Goal: Information Seeking & Learning: Learn about a topic

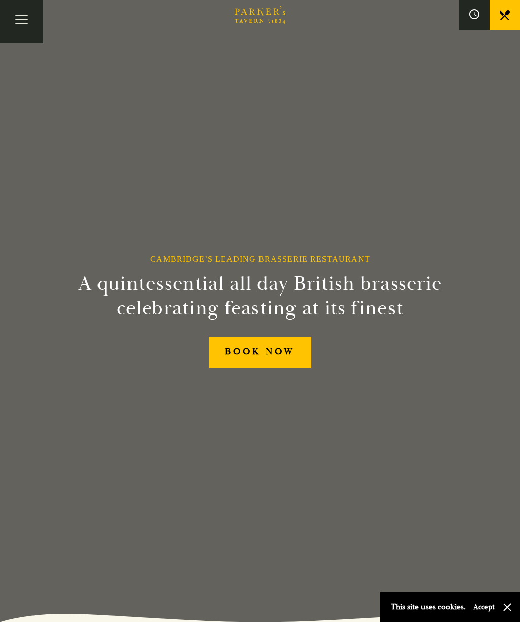
click at [22, 25] on button "Toggle navigation" at bounding box center [21, 21] width 43 height 43
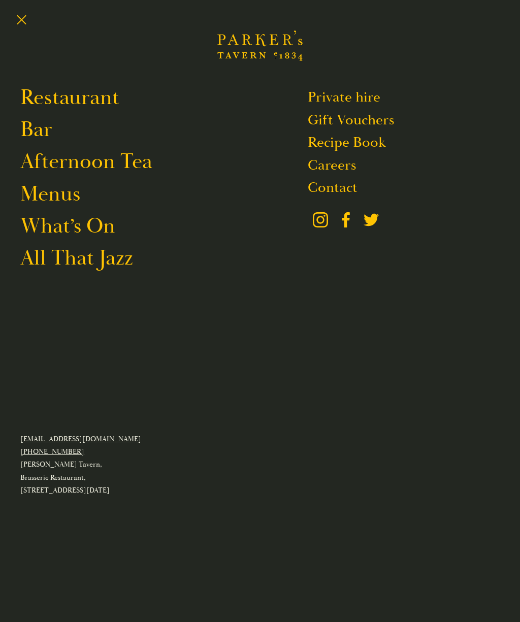
click at [99, 109] on link "Restaurant" at bounding box center [69, 97] width 99 height 26
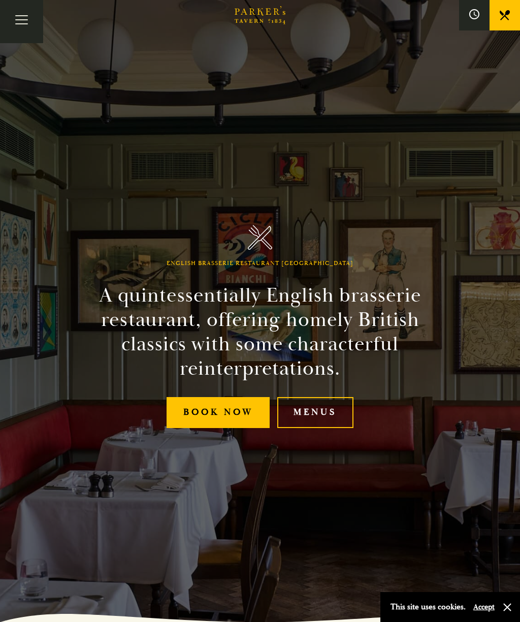
click at [331, 428] on link "Menus" at bounding box center [315, 412] width 76 height 31
click at [22, 18] on button "Toggle navigation" at bounding box center [21, 21] width 43 height 43
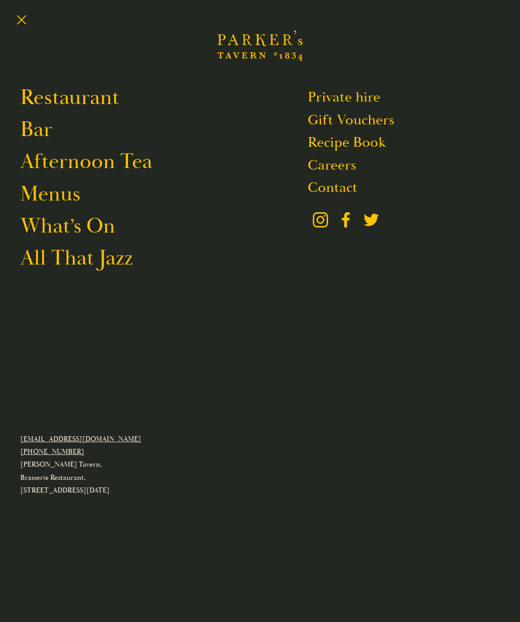
click at [64, 202] on link "Menus" at bounding box center [50, 194] width 60 height 26
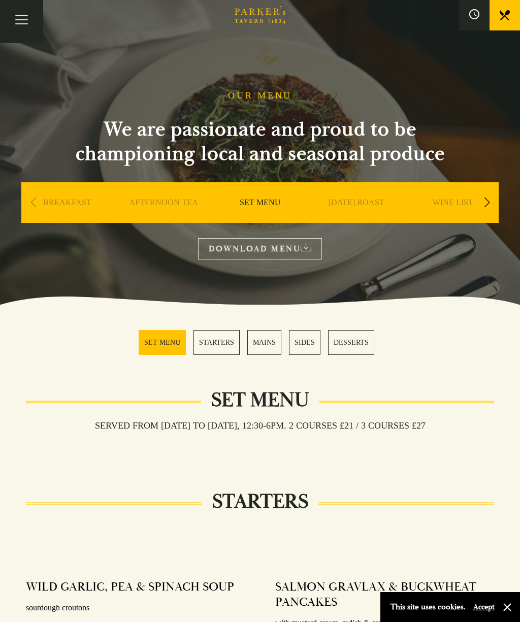
click at [23, 16] on button "Toggle navigation" at bounding box center [21, 21] width 43 height 43
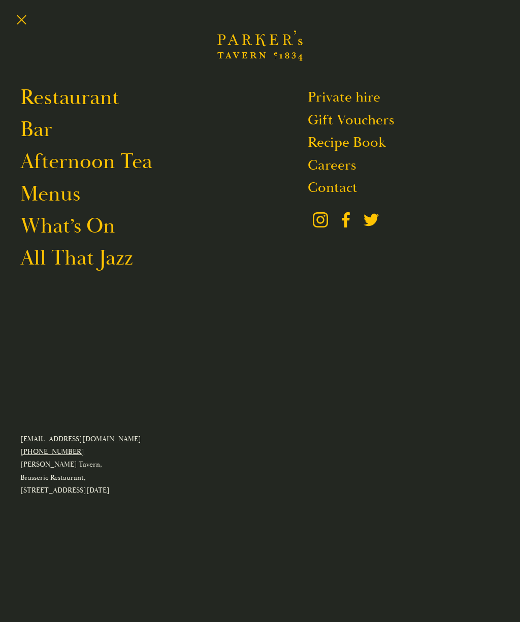
click at [88, 98] on link "Restaurant" at bounding box center [69, 97] width 99 height 26
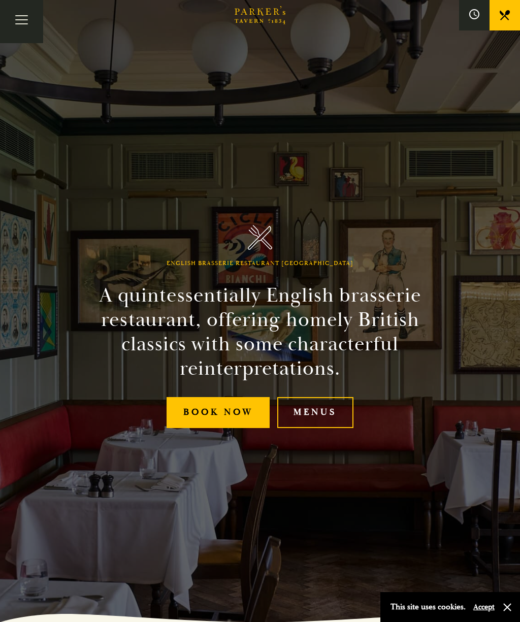
click at [315, 428] on link "Menus" at bounding box center [315, 412] width 76 height 31
click at [21, 14] on button "Toggle navigation" at bounding box center [21, 21] width 43 height 43
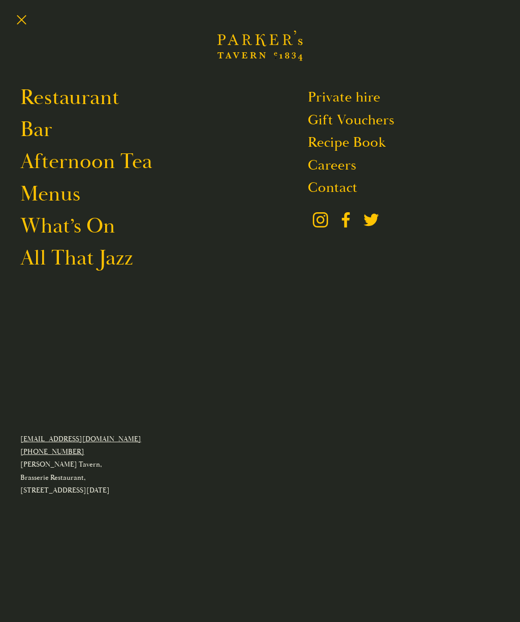
click at [116, 165] on link "Afternoon Tea" at bounding box center [86, 161] width 132 height 26
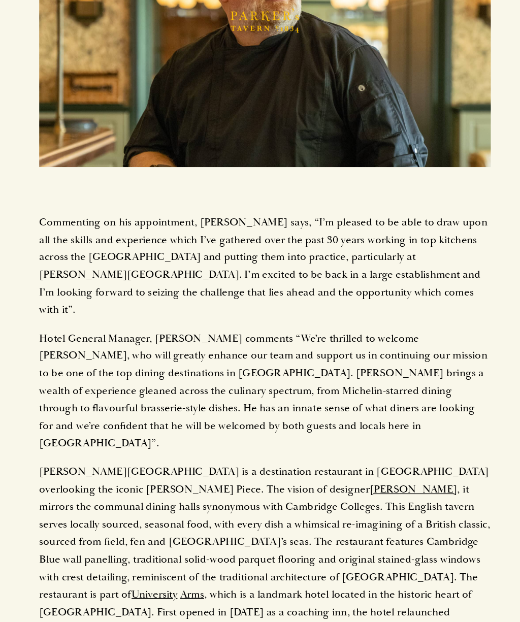
scroll to position [1061, 0]
click at [215, 437] on link "Arms" at bounding box center [206, 442] width 18 height 10
